Goal: Task Accomplishment & Management: Manage account settings

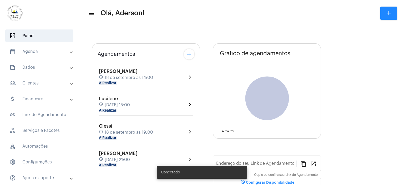
type input "[URL][DOMAIN_NAME]"
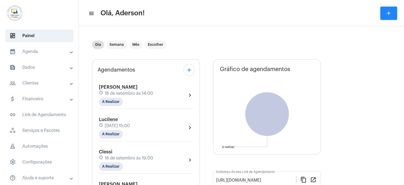
click at [118, 128] on div "Lucilene schedule [DATE] 15:00 A Realizar" at bounding box center [114, 128] width 31 height 22
click at [118, 128] on body "dashboard Painel calendar_month_outlined Agenda calendar_month_outlined Calendá…" at bounding box center [202, 92] width 404 height 185
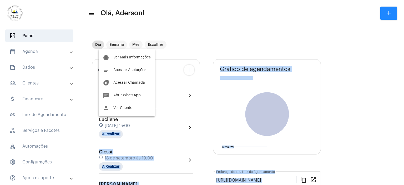
click at [273, 19] on div at bounding box center [202, 92] width 404 height 185
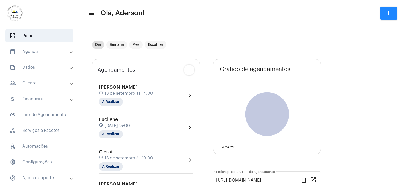
click at [115, 127] on span "[DATE] 15:00" at bounding box center [117, 125] width 25 height 5
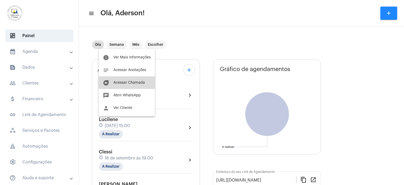
click at [128, 83] on span "Acessar Chamada" at bounding box center [129, 83] width 32 height 4
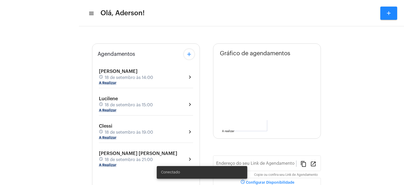
type input "[URL][DOMAIN_NAME][PERSON_NAME]"
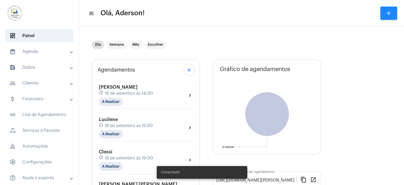
click at [32, 83] on mat-panel-title "people_outline Clientes" at bounding box center [39, 83] width 61 height 6
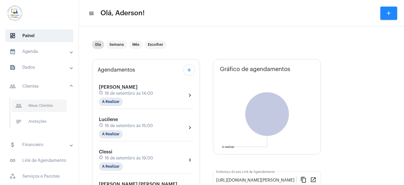
click at [34, 106] on span "people_outline Meus Clientes" at bounding box center [38, 105] width 55 height 13
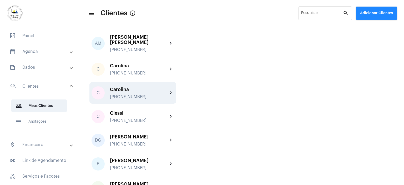
scroll to position [158, 0]
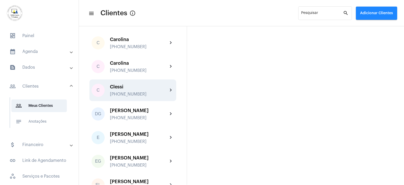
click at [127, 92] on div "[PHONE_NUMBER]" at bounding box center [139, 94] width 58 height 5
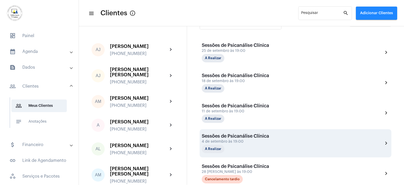
scroll to position [131, 0]
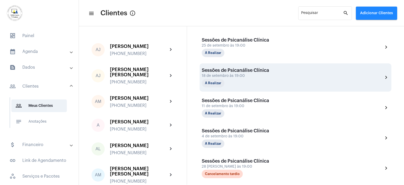
click at [234, 80] on div "A Realizar" at bounding box center [228, 83] width 53 height 8
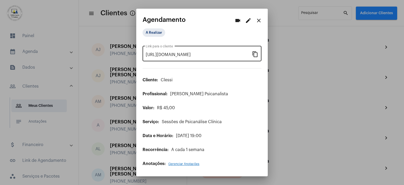
click at [255, 56] on mat-icon "content_copy" at bounding box center [255, 54] width 6 height 6
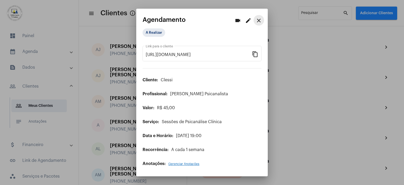
click at [257, 22] on mat-icon "close" at bounding box center [258, 20] width 6 height 6
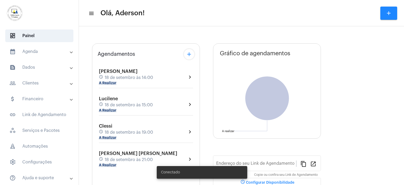
type input "[URL][DOMAIN_NAME][PERSON_NAME]"
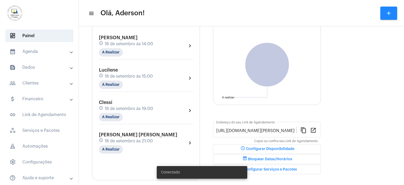
scroll to position [53, 0]
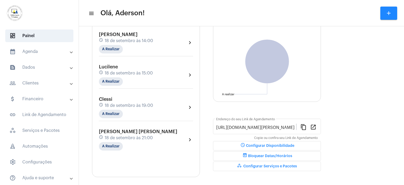
click at [37, 83] on mat-panel-title "people_outline Clientes" at bounding box center [39, 83] width 61 height 6
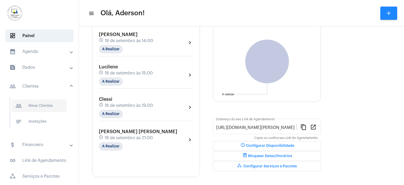
click at [44, 106] on span "people_outline Meus Clientes" at bounding box center [38, 105] width 55 height 13
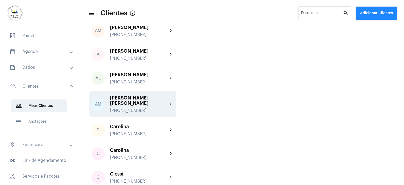
scroll to position [79, 0]
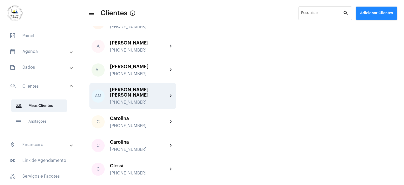
click at [137, 89] on div "Antônia Maria +558181879797" at bounding box center [139, 96] width 58 height 18
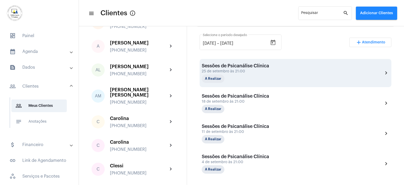
scroll to position [131, 0]
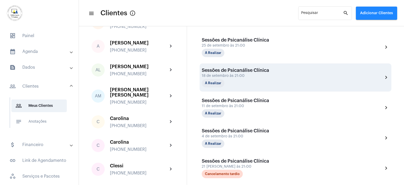
click at [231, 78] on div "Sessões de Psicanálise Clínica 18 de setembro às 21:00 A Realizar" at bounding box center [235, 78] width 67 height 20
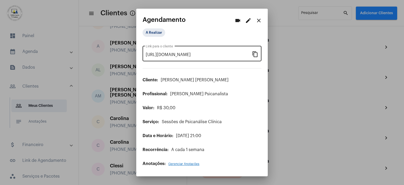
click at [255, 55] on mat-icon "content_copy" at bounding box center [255, 54] width 6 height 6
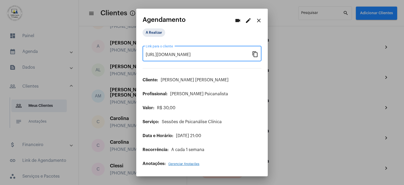
click at [255, 56] on mat-icon "content_copy" at bounding box center [255, 54] width 6 height 6
